Goal: Find specific page/section

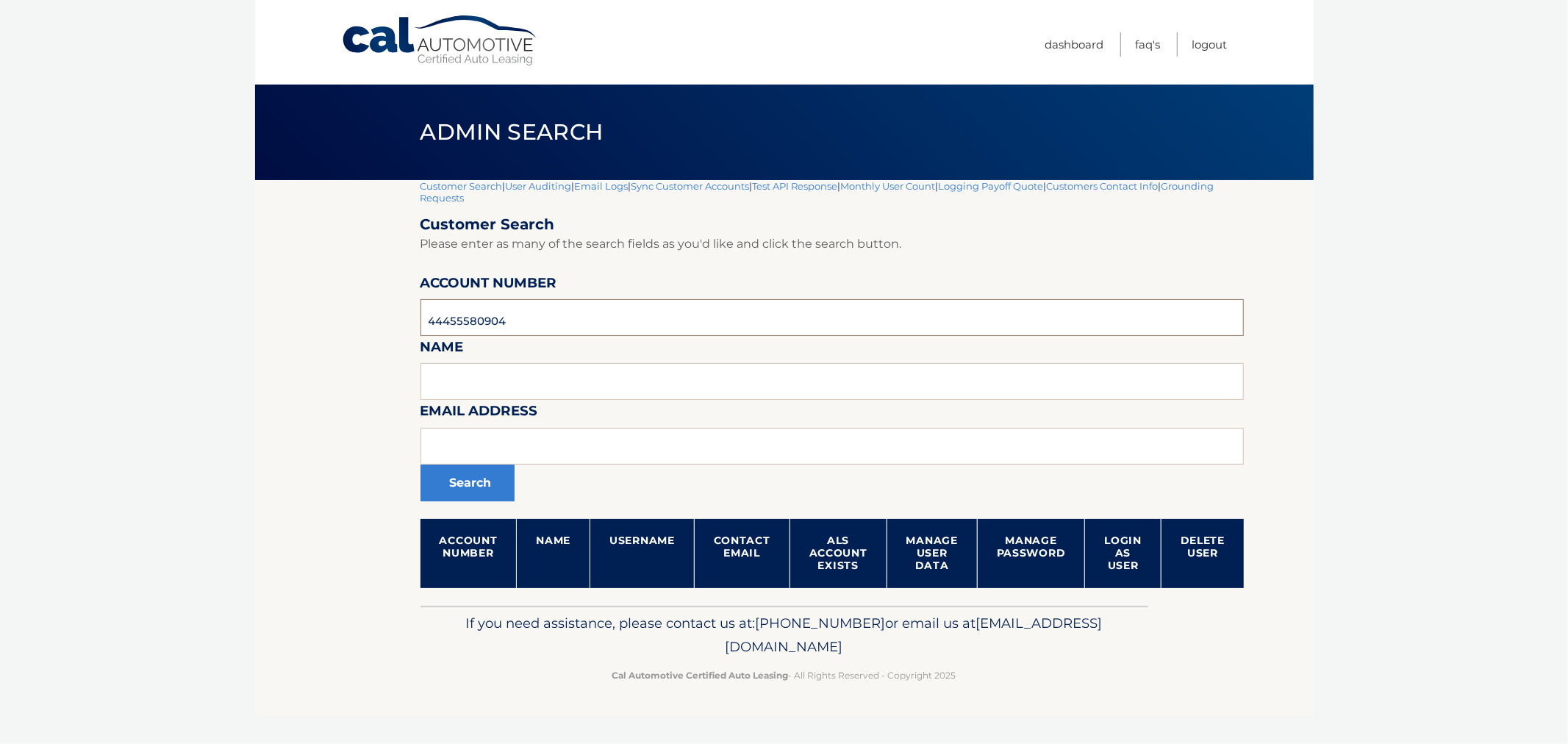
drag, startPoint x: 544, startPoint y: 317, endPoint x: 342, endPoint y: 313, distance: 202.0
click at [307, 304] on section "Customer Search | User Auditing | Email Logs | Sync Customer Accounts | Test AP…" at bounding box center [784, 392] width 1058 height 426
paste input "44455995208"
type input "44455995208"
click at [421, 465] on button "Search" at bounding box center [468, 483] width 94 height 36
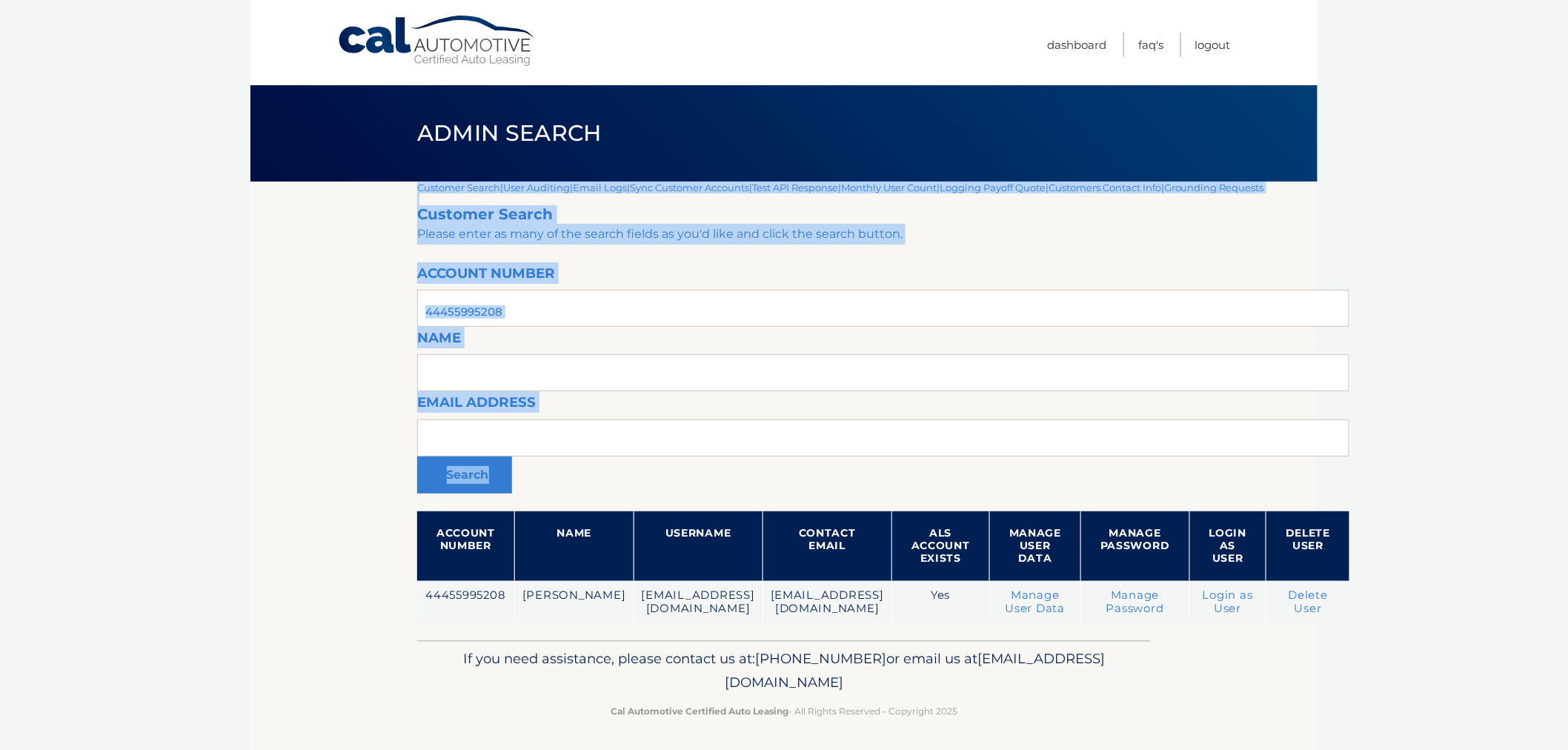
drag, startPoint x: 563, startPoint y: 324, endPoint x: 373, endPoint y: 317, distance: 190.1
click at [315, 313] on section "Customer Search | User Auditing | Email Logs | Sync Customer Accounts | Test AP…" at bounding box center [784, 410] width 1066 height 459
click at [583, 317] on input "44455995208" at bounding box center [883, 308] width 932 height 37
click at [574, 312] on input "44455995208" at bounding box center [883, 308] width 932 height 37
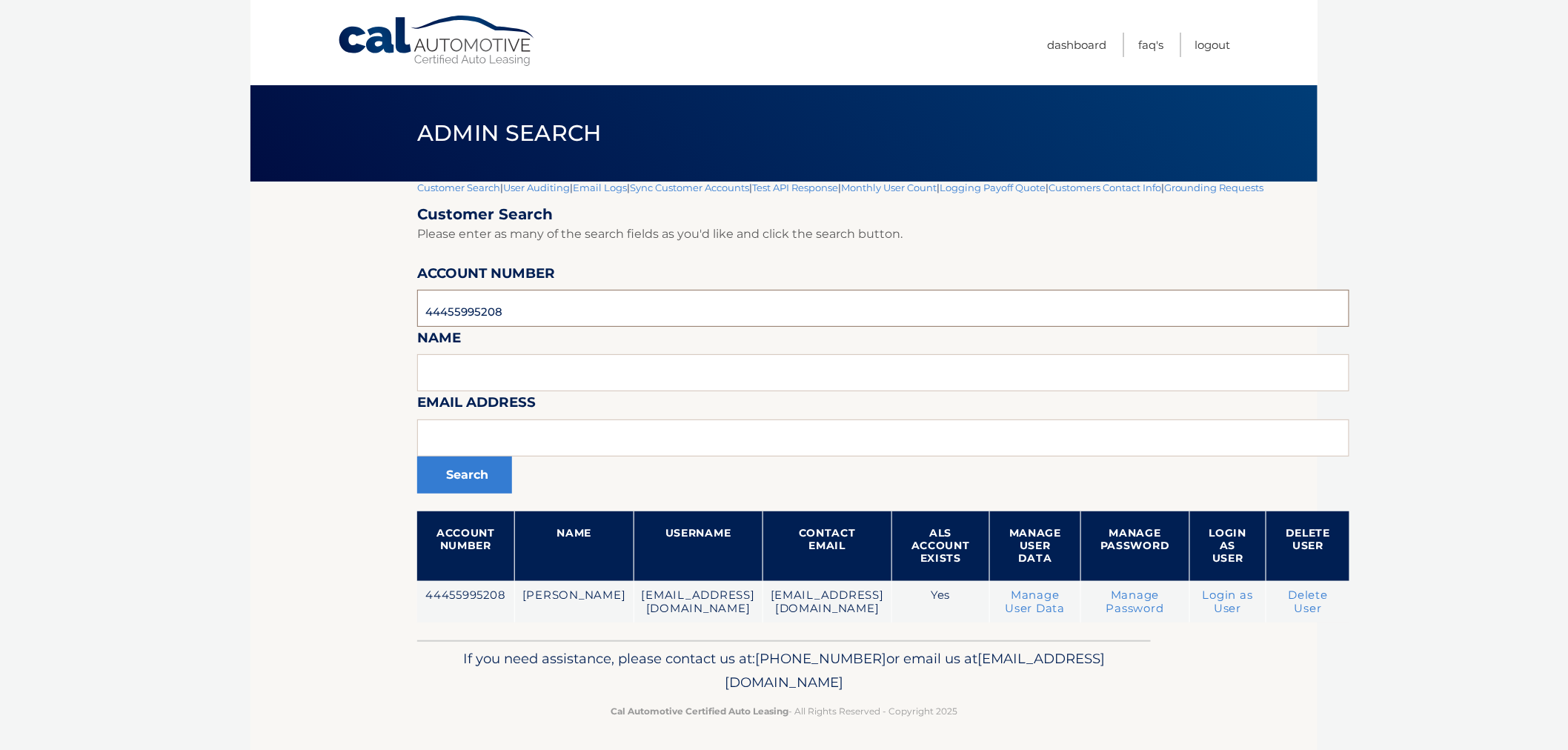
click at [574, 312] on input "44455995208" at bounding box center [883, 308] width 932 height 37
paste input "53497"
type input "44455534978"
click at [472, 464] on button "Search" at bounding box center [465, 475] width 95 height 37
drag, startPoint x: 475, startPoint y: 382, endPoint x: 476, endPoint y: 367, distance: 15.0
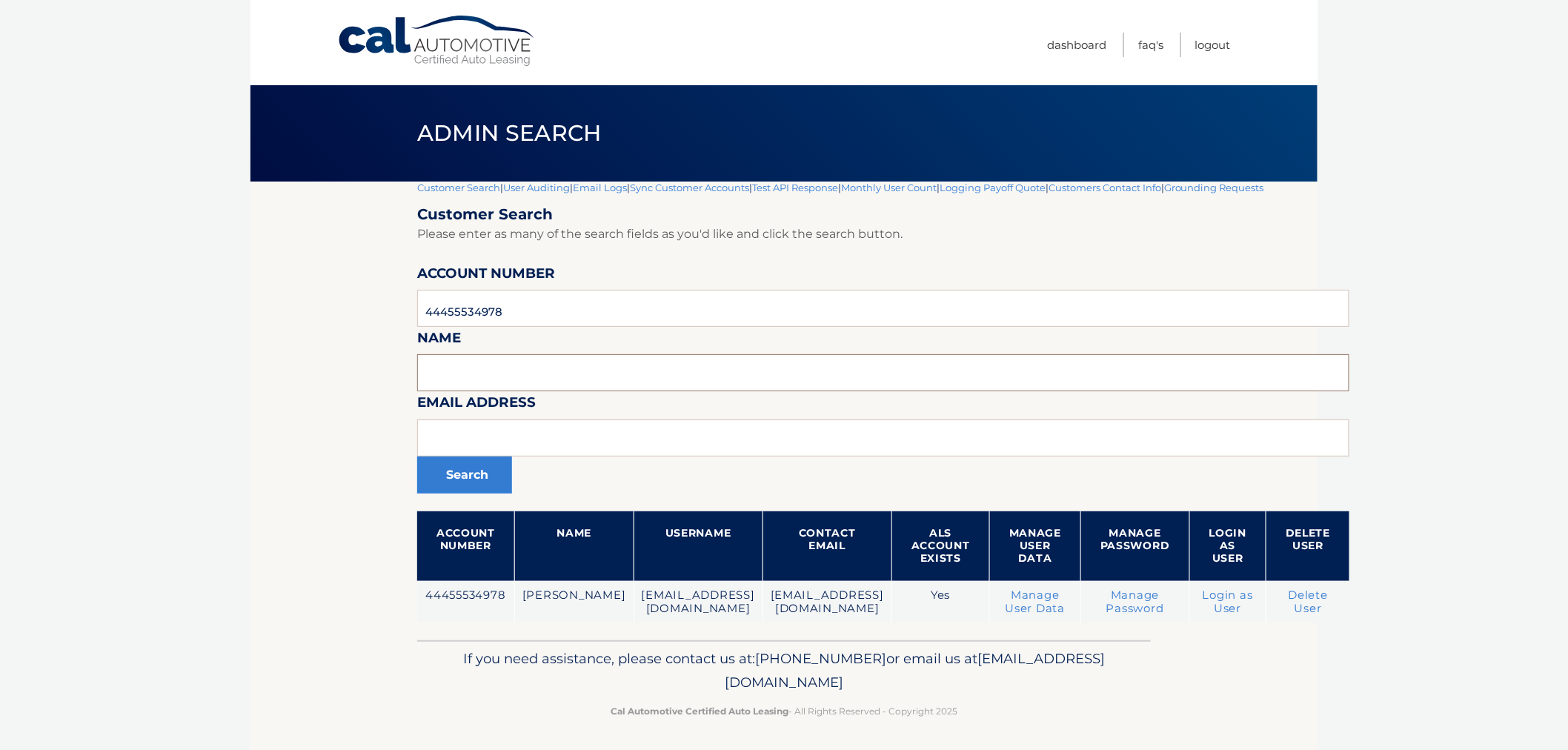
click at [475, 382] on input "text" at bounding box center [883, 373] width 932 height 37
drag, startPoint x: 398, startPoint y: 186, endPoint x: 449, endPoint y: 176, distance: 52.0
click at [403, 181] on section "Customer Search | User Auditing | Email Logs | Sync Customer Accounts | Test AP…" at bounding box center [784, 410] width 1066 height 459
click at [453, 187] on link "Customer Search" at bounding box center [459, 187] width 83 height 12
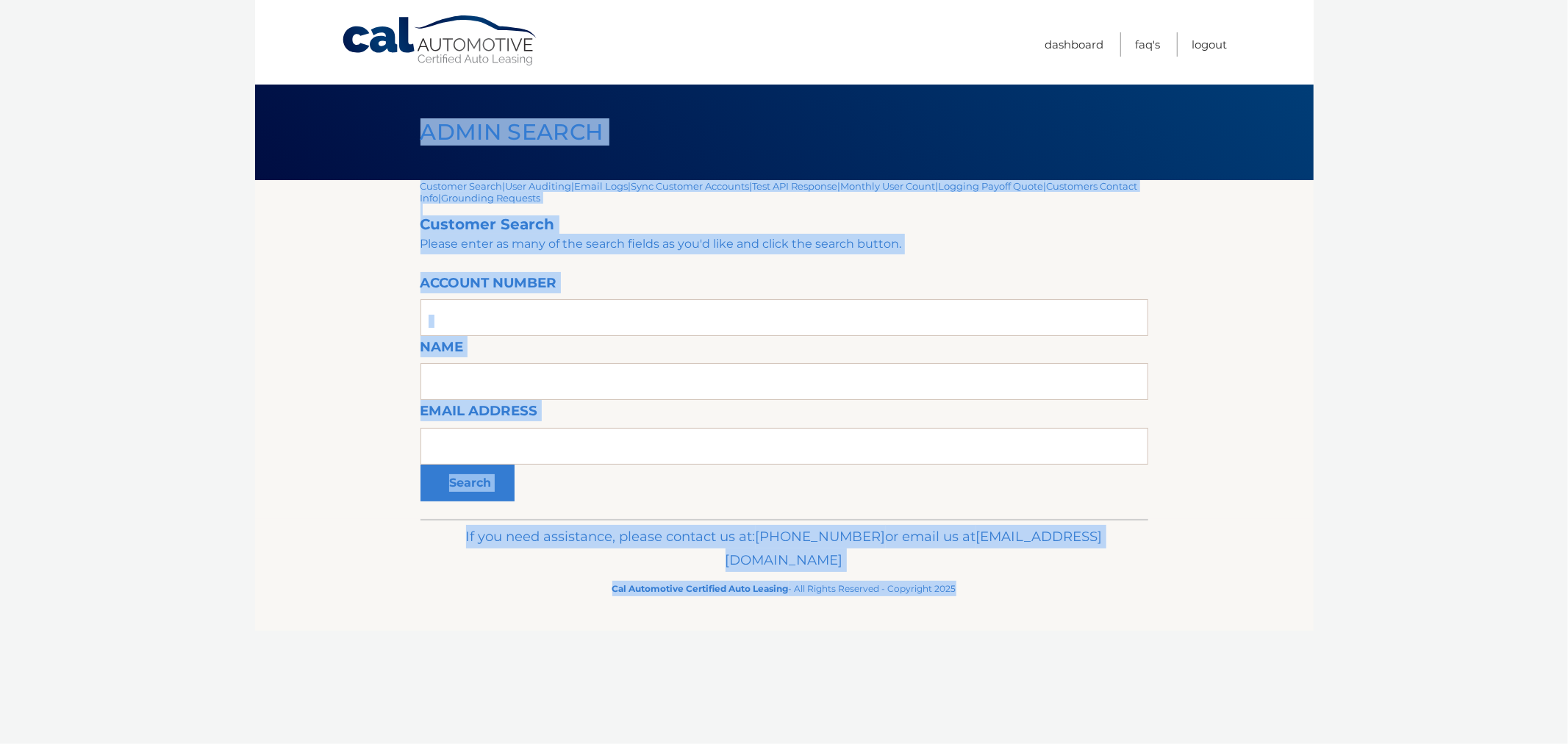
click at [962, 680] on div "Cal Automotive Menu Dashboard FAQ's Logout |" at bounding box center [784, 372] width 1058 height 744
drag, startPoint x: 1008, startPoint y: 647, endPoint x: 1008, endPoint y: 633, distance: 14.0
click at [1008, 646] on div "Cal Automotive Menu Dashboard FAQ's Logout |" at bounding box center [784, 372] width 1058 height 744
drag, startPoint x: 401, startPoint y: 249, endPoint x: 407, endPoint y: 194, distance: 55.3
click at [401, 247] on section "Customer Search | User Auditing | Email Logs | Sync Customer Accounts | Test AP…" at bounding box center [784, 349] width 1058 height 339
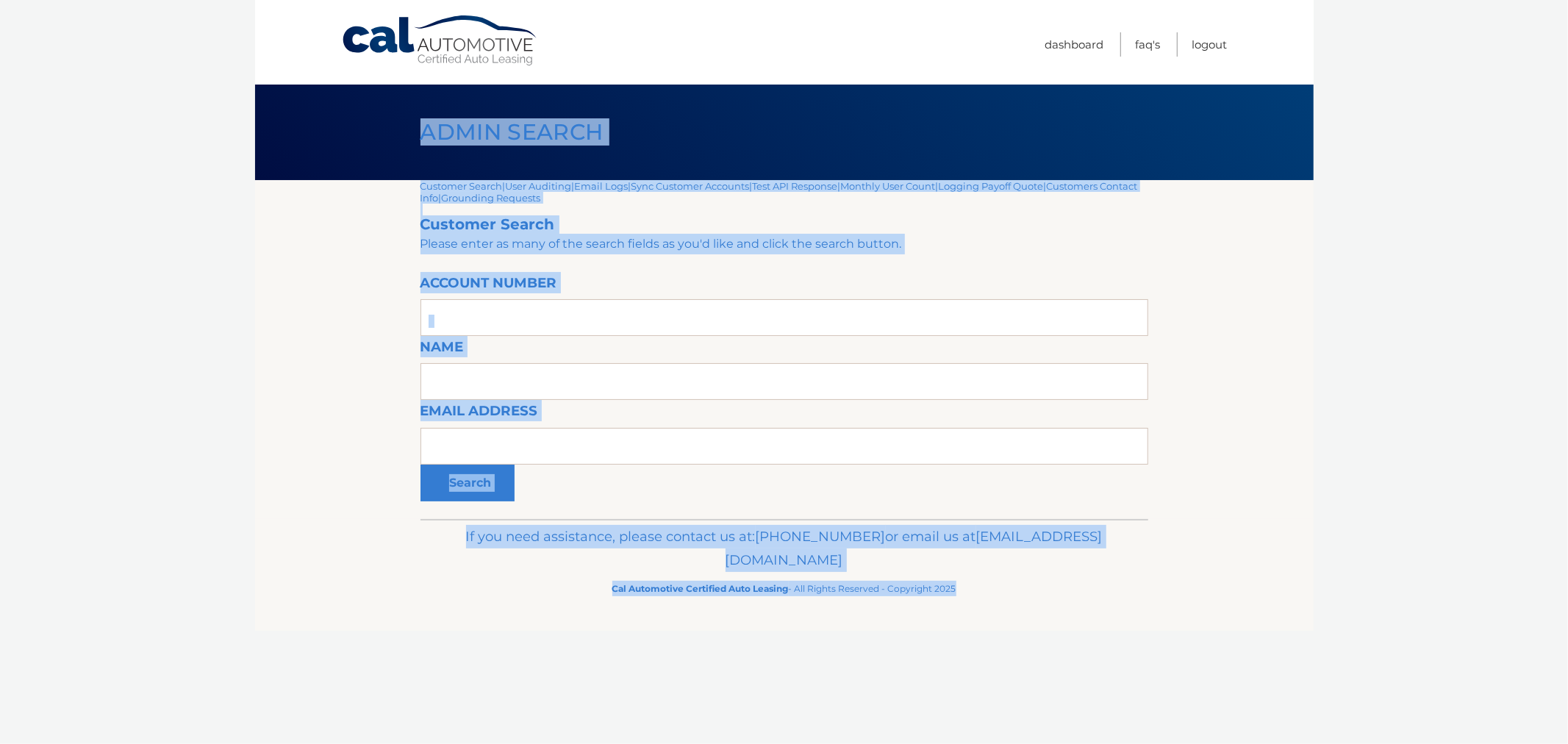
click at [405, 142] on h1 "Admin Search" at bounding box center [511, 133] width 216 height 39
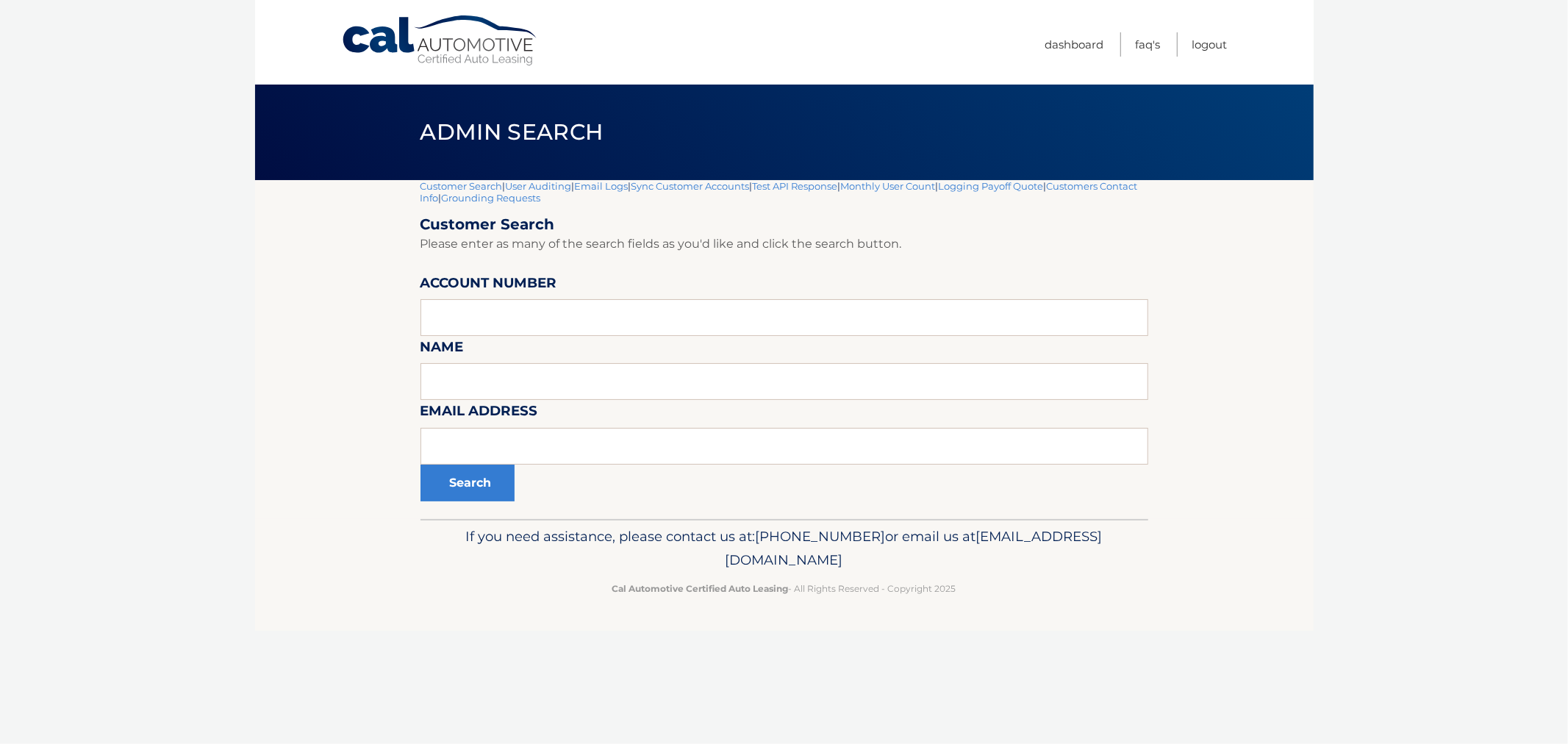
click at [399, 131] on div "Admin Search" at bounding box center [784, 132] width 1058 height 95
